Goal: Use online tool/utility: Utilize a website feature to perform a specific function

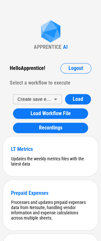
click at [53, 47] on div "APPRENTICE" at bounding box center [48, 47] width 28 height 6
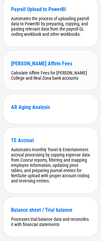
click at [43, 80] on div "Calculate Affirm Fees for Hondros College and Real Zona bank accounts" at bounding box center [50, 75] width 79 height 10
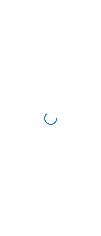
scroll to position [0, 0]
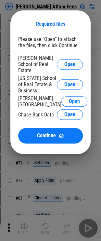
click at [74, 62] on span "Open" at bounding box center [69, 64] width 11 height 5
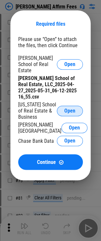
click at [69, 108] on span "Open" at bounding box center [69, 110] width 11 height 5
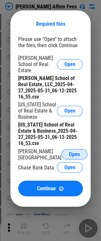
click at [70, 151] on span "Open" at bounding box center [74, 153] width 11 height 5
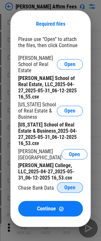
click at [75, 182] on button "Open" at bounding box center [70, 187] width 26 height 10
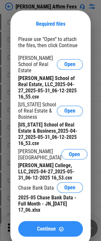
click at [35, 220] on button "Continue" at bounding box center [50, 228] width 65 height 16
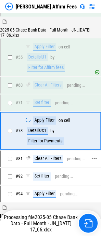
scroll to position [240, 0]
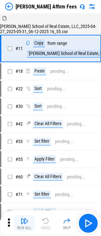
click at [29, 228] on div "Run All" at bounding box center [24, 227] width 15 height 4
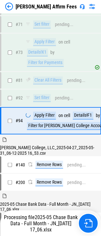
scroll to position [312, 0]
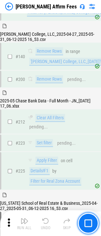
scroll to position [484, 0]
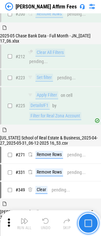
click at [91, 230] on button "button" at bounding box center [88, 222] width 21 height 21
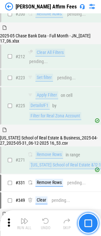
click at [88, 221] on img "button" at bounding box center [88, 223] width 8 height 8
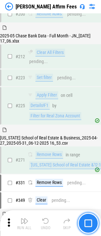
click at [88, 221] on img "button" at bounding box center [88, 223] width 8 height 8
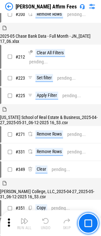
scroll to position [443, 0]
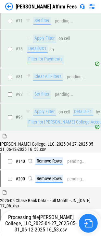
scroll to position [312, 0]
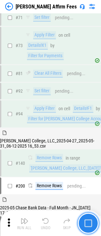
click at [91, 222] on img "button" at bounding box center [88, 223] width 8 height 8
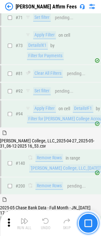
drag, startPoint x: 22, startPoint y: 236, endPoint x: 89, endPoint y: 223, distance: 68.0
click at [89, 223] on img "button" at bounding box center [88, 223] width 8 height 8
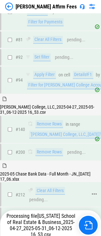
scroll to position [410, 0]
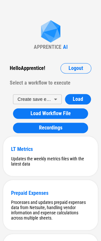
click at [41, 73] on div "Hello Apprentice !" at bounding box center [27, 68] width 35 height 10
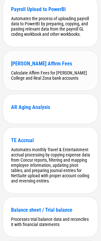
click at [34, 66] on div "[PERSON_NAME] Affirm Fees" at bounding box center [50, 63] width 79 height 6
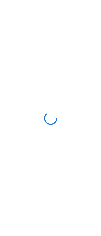
scroll to position [0, 0]
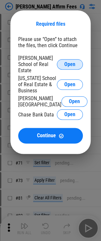
click at [68, 62] on span "Open" at bounding box center [69, 64] width 11 height 5
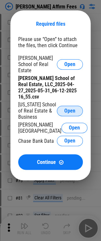
click at [68, 105] on button "Open" at bounding box center [70, 110] width 26 height 10
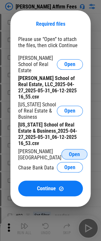
click at [69, 151] on span "Open" at bounding box center [74, 153] width 11 height 5
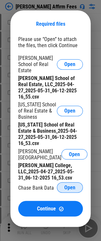
click at [73, 163] on div "Hogan School of Real Estate Open Hogan School of Real Estate, LLC_2025-04-27_20…" at bounding box center [50, 124] width 65 height 139
click at [73, 184] on span "Open" at bounding box center [69, 186] width 11 height 5
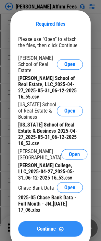
click at [44, 226] on span "Continue" at bounding box center [46, 228] width 19 height 5
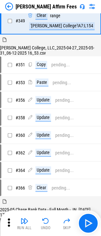
scroll to position [590, 0]
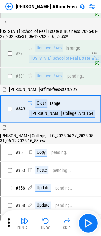
click at [51, 62] on div "Remove Rows in range 'Arizona School of Real Estate &'!2:18" at bounding box center [67, 53] width 79 height 18
click at [49, 62] on div "'[US_STATE] School of Real Estate &'!2:18" at bounding box center [66, 59] width 75 height 8
click at [11, 221] on icon at bounding box center [9, 222] width 10 height 10
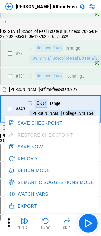
click at [30, 172] on button "Debug Mode" at bounding box center [29, 170] width 45 height 12
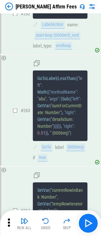
scroll to position [23122, 0]
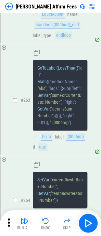
copy span "And"
drag, startPoint x: 64, startPoint y: 121, endPoint x: 44, endPoint y: 134, distance: 24.0
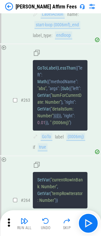
drag, startPoint x: 55, startPoint y: 151, endPoint x: 58, endPoint y: 152, distance: 3.5
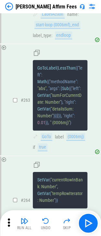
copy span "LessThanOrEqual"
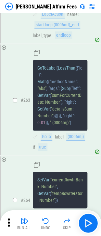
copy span "getCell"
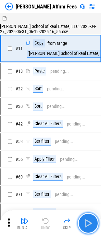
click at [83, 225] on img "button" at bounding box center [88, 222] width 10 height 10
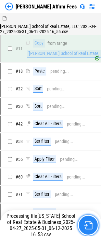
click at [85, 223] on img "button" at bounding box center [88, 224] width 8 height 8
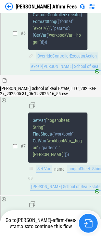
scroll to position [19779, 0]
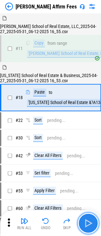
click at [87, 226] on img "button" at bounding box center [88, 222] width 10 height 10
click at [87, 226] on div "Run All Undo Skip" at bounding box center [51, 222] width 94 height 21
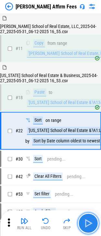
click at [87, 226] on img "button" at bounding box center [88, 222] width 10 height 10
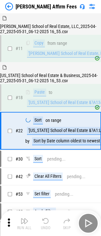
click at [87, 226] on div "Run All Undo Skip" at bounding box center [51, 222] width 94 height 21
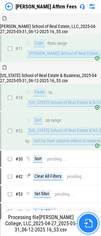
click at [89, 224] on img "button" at bounding box center [88, 222] width 8 height 8
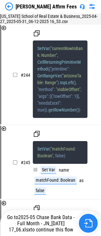
scroll to position [21316, 0]
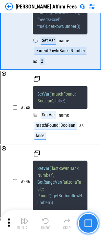
click at [88, 223] on img "button" at bounding box center [88, 223] width 8 height 8
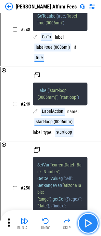
scroll to position [21716, 0]
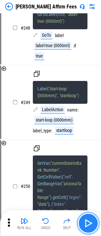
click at [90, 222] on img "button" at bounding box center [88, 222] width 10 height 10
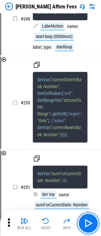
click at [90, 222] on img "button" at bounding box center [88, 222] width 10 height 10
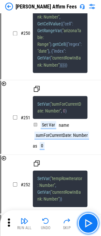
click at [90, 221] on img "button" at bounding box center [88, 222] width 10 height 10
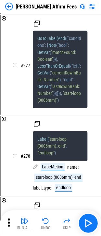
scroll to position [24058, 0]
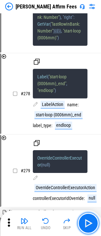
click at [90, 221] on img "button" at bounding box center [88, 222] width 10 height 10
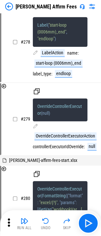
scroll to position [24143, 0]
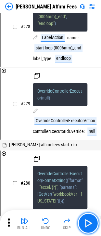
click at [90, 221] on img "button" at bounding box center [88, 222] width 10 height 10
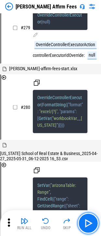
click at [90, 221] on img "button" at bounding box center [88, 222] width 10 height 10
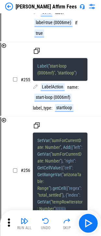
scroll to position [22043, 0]
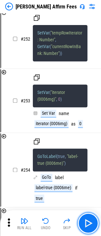
click at [90, 221] on img "button" at bounding box center [88, 222] width 10 height 10
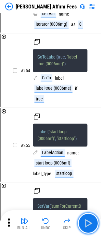
click at [90, 221] on img "button" at bounding box center [88, 222] width 10 height 10
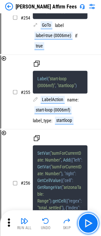
click at [90, 221] on img "button" at bounding box center [88, 222] width 10 height 10
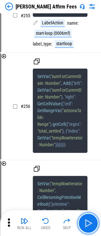
click at [90, 221] on img "button" at bounding box center [88, 222] width 10 height 10
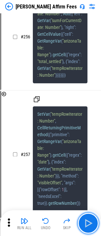
click at [90, 221] on img "button" at bounding box center [88, 222] width 10 height 10
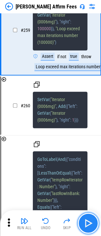
click at [89, 222] on img "button" at bounding box center [88, 222] width 10 height 10
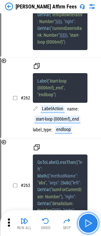
click at [89, 222] on img "button" at bounding box center [88, 222] width 10 height 10
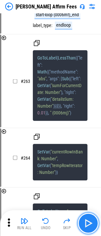
click at [89, 222] on img "button" at bounding box center [88, 222] width 10 height 10
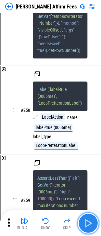
click at [89, 222] on img "button" at bounding box center [88, 222] width 10 height 10
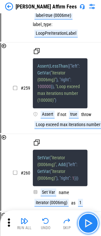
click at [89, 222] on img "button" at bounding box center [88, 222] width 10 height 10
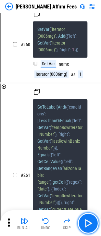
click at [89, 221] on img "button" at bounding box center [88, 222] width 10 height 10
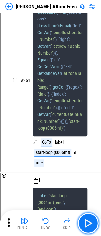
click at [89, 221] on img "button" at bounding box center [88, 222] width 10 height 10
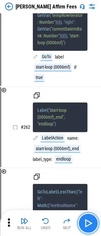
click at [89, 221] on img "button" at bounding box center [88, 222] width 10 height 10
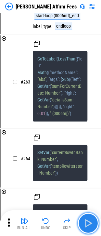
click at [89, 221] on img "button" at bounding box center [88, 222] width 10 height 10
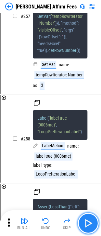
click at [89, 221] on img "button" at bounding box center [88, 222] width 10 height 10
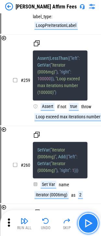
click at [89, 221] on img "button" at bounding box center [88, 222] width 10 height 10
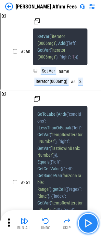
click at [89, 221] on img "button" at bounding box center [88, 222] width 10 height 10
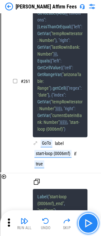
click at [89, 221] on img "button" at bounding box center [88, 222] width 10 height 10
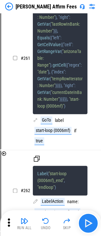
scroll to position [22999, 0]
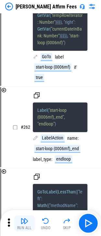
click at [19, 222] on button "Run All" at bounding box center [24, 223] width 21 height 16
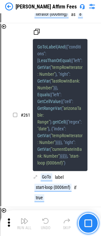
click at [87, 223] on img "button" at bounding box center [88, 223] width 8 height 8
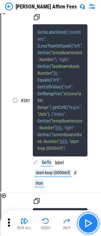
scroll to position [22913, 0]
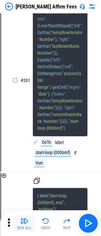
click at [28, 224] on img "button" at bounding box center [24, 220] width 8 height 8
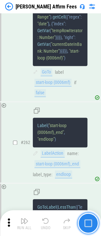
click at [87, 222] on img "button" at bounding box center [88, 223] width 8 height 8
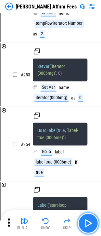
scroll to position [22043, 0]
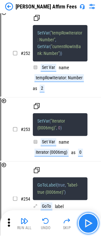
click at [87, 222] on img "button" at bounding box center [88, 222] width 10 height 10
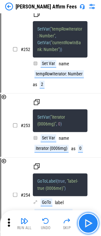
click at [87, 222] on img "button" at bounding box center [88, 222] width 10 height 10
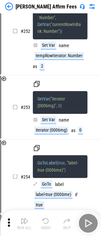
click at [87, 222] on div "Run All Undo Skip" at bounding box center [51, 222] width 94 height 21
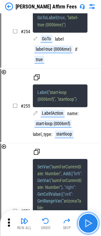
scroll to position [22224, 0]
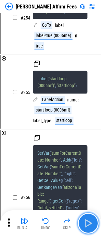
click at [87, 222] on img "button" at bounding box center [88, 222] width 10 height 10
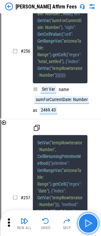
click at [87, 222] on img "button" at bounding box center [88, 222] width 10 height 10
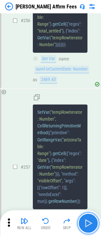
click at [87, 222] on img "button" at bounding box center [88, 222] width 10 height 10
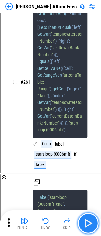
click at [87, 222] on img "button" at bounding box center [88, 222] width 10 height 10
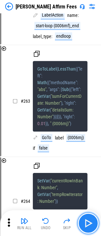
click at [87, 222] on img "button" at bounding box center [88, 222] width 10 height 10
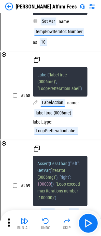
scroll to position [22550, 0]
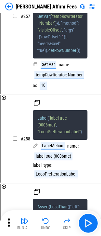
click at [10, 223] on icon at bounding box center [9, 222] width 10 height 10
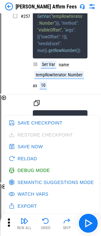
click at [22, 173] on button "Debug Mode" at bounding box center [29, 170] width 45 height 12
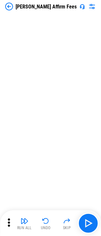
scroll to position [1310, 0]
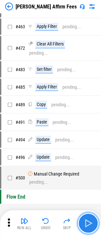
click at [95, 217] on button "button" at bounding box center [88, 222] width 21 height 21
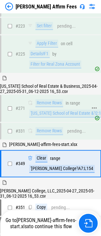
scroll to position [525, 0]
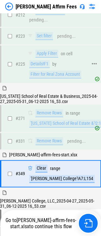
click at [44, 78] on div "Filter for Real Zona Account" at bounding box center [55, 74] width 52 height 8
click at [53, 131] on div "# 271 Remove Rows in range 'Arizona School of Real Estate &'!2:18" at bounding box center [47, 118] width 93 height 26
click at [53, 127] on div "'[US_STATE] School of Real Estate &'!2:18" at bounding box center [66, 123] width 75 height 8
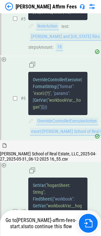
scroll to position [18842, 0]
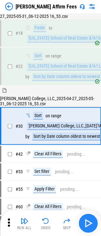
scroll to position [72, 0]
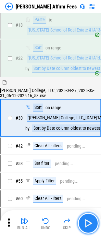
click at [89, 221] on img "button" at bounding box center [88, 222] width 10 height 10
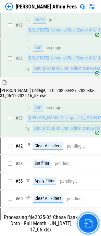
click at [88, 222] on img "button" at bounding box center [88, 222] width 8 height 8
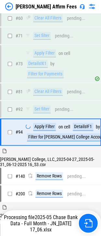
scroll to position [312, 0]
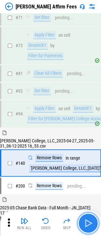
click at [92, 221] on img "button" at bounding box center [88, 222] width 10 height 10
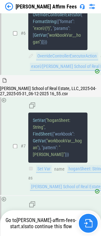
scroll to position [19779, 0]
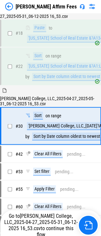
scroll to position [72, 0]
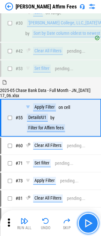
click at [88, 218] on img "button" at bounding box center [88, 222] width 10 height 10
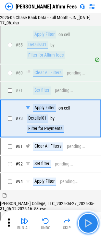
click at [89, 220] on img "button" at bounding box center [88, 222] width 10 height 10
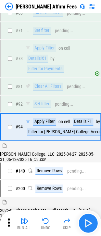
scroll to position [312, 0]
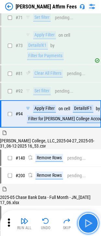
click at [89, 220] on img "button" at bounding box center [88, 222] width 10 height 10
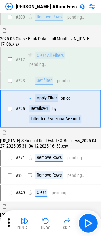
scroll to position [513, 0]
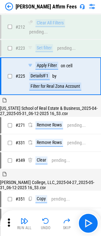
click at [11, 221] on icon at bounding box center [9, 222] width 10 height 10
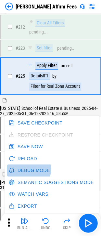
click at [25, 169] on button "Debug Mode" at bounding box center [29, 170] width 45 height 12
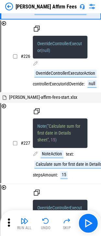
scroll to position [19636, 0]
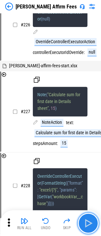
click at [92, 229] on button "button" at bounding box center [88, 222] width 21 height 21
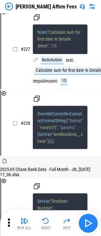
scroll to position [19765, 0]
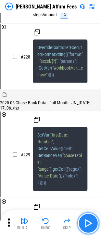
click at [92, 229] on button "button" at bounding box center [88, 222] width 21 height 21
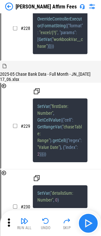
scroll to position [19842, 0]
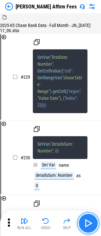
click at [90, 222] on img "button" at bounding box center [88, 222] width 10 height 10
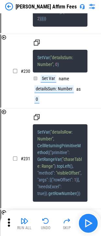
scroll to position [19926, 0]
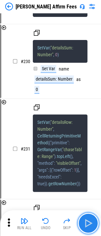
click at [90, 222] on img "button" at bounding box center [88, 222] width 10 height 10
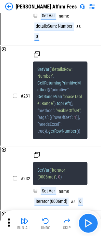
scroll to position [20027, 0]
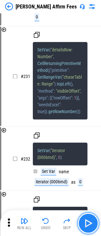
click at [90, 222] on img "button" at bounding box center [88, 222] width 10 height 10
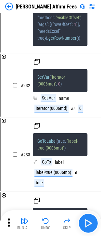
scroll to position [20122, 0]
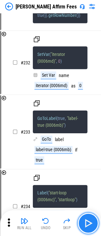
click at [90, 222] on img "button" at bounding box center [88, 222] width 10 height 10
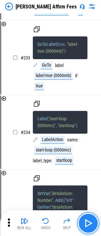
click at [91, 217] on button "button" at bounding box center [88, 222] width 21 height 21
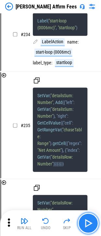
click at [90, 219] on img "button" at bounding box center [88, 222] width 10 height 10
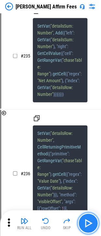
click at [90, 221] on img "button" at bounding box center [88, 222] width 10 height 10
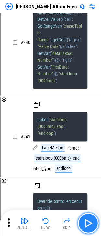
click at [90, 220] on img "button" at bounding box center [88, 222] width 10 height 10
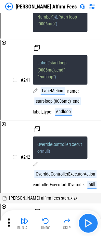
scroll to position [20965, 0]
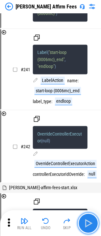
click at [90, 220] on img "button" at bounding box center [88, 222] width 10 height 10
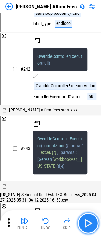
click at [90, 220] on img "button" at bounding box center [88, 222] width 10 height 10
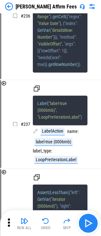
scroll to position [20573, 0]
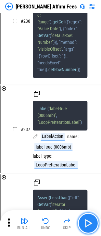
click at [90, 220] on img "button" at bounding box center [88, 222] width 10 height 10
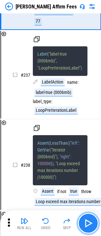
click at [90, 220] on img "button" at bounding box center [88, 222] width 10 height 10
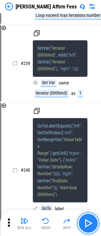
click at [90, 220] on img "button" at bounding box center [88, 222] width 10 height 10
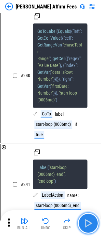
click at [90, 220] on img "button" at bounding box center [88, 222] width 10 height 10
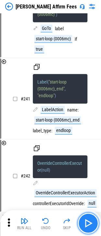
click at [90, 220] on img "button" at bounding box center [88, 222] width 10 height 10
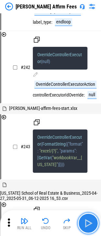
click at [90, 220] on img "button" at bounding box center [88, 222] width 10 height 10
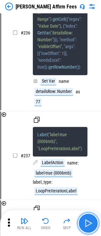
click at [90, 220] on img "button" at bounding box center [88, 222] width 10 height 10
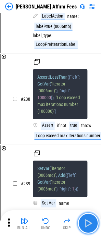
click at [90, 220] on img "button" at bounding box center [88, 222] width 10 height 10
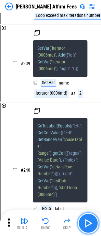
click at [90, 220] on img "button" at bounding box center [88, 222] width 10 height 10
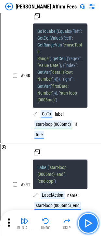
click at [90, 220] on img "button" at bounding box center [88, 222] width 10 height 10
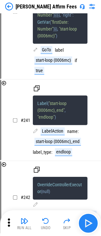
scroll to position [21021, 0]
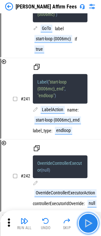
click at [90, 220] on img "button" at bounding box center [88, 222] width 10 height 10
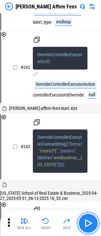
click at [90, 220] on img "button" at bounding box center [88, 222] width 10 height 10
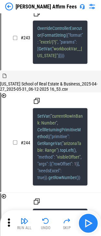
scroll to position [21239, 0]
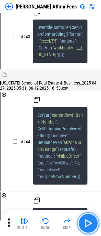
click at [90, 220] on img "button" at bounding box center [88, 222] width 10 height 10
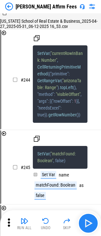
scroll to position [21316, 0]
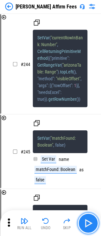
click at [90, 220] on img "button" at bounding box center [88, 222] width 10 height 10
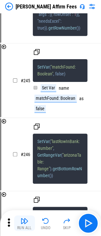
click at [26, 219] on img "button" at bounding box center [24, 220] width 8 height 8
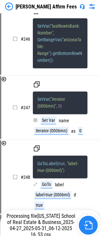
scroll to position [21511, 0]
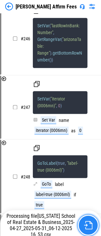
click at [92, 221] on button "button" at bounding box center [88, 224] width 21 height 21
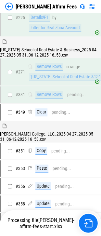
scroll to position [573, 0]
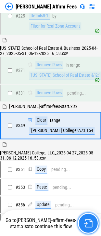
click at [85, 223] on img "button" at bounding box center [88, 222] width 8 height 8
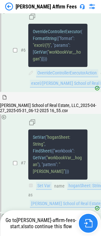
scroll to position [19648, 0]
